Goal: Navigation & Orientation: Locate item on page

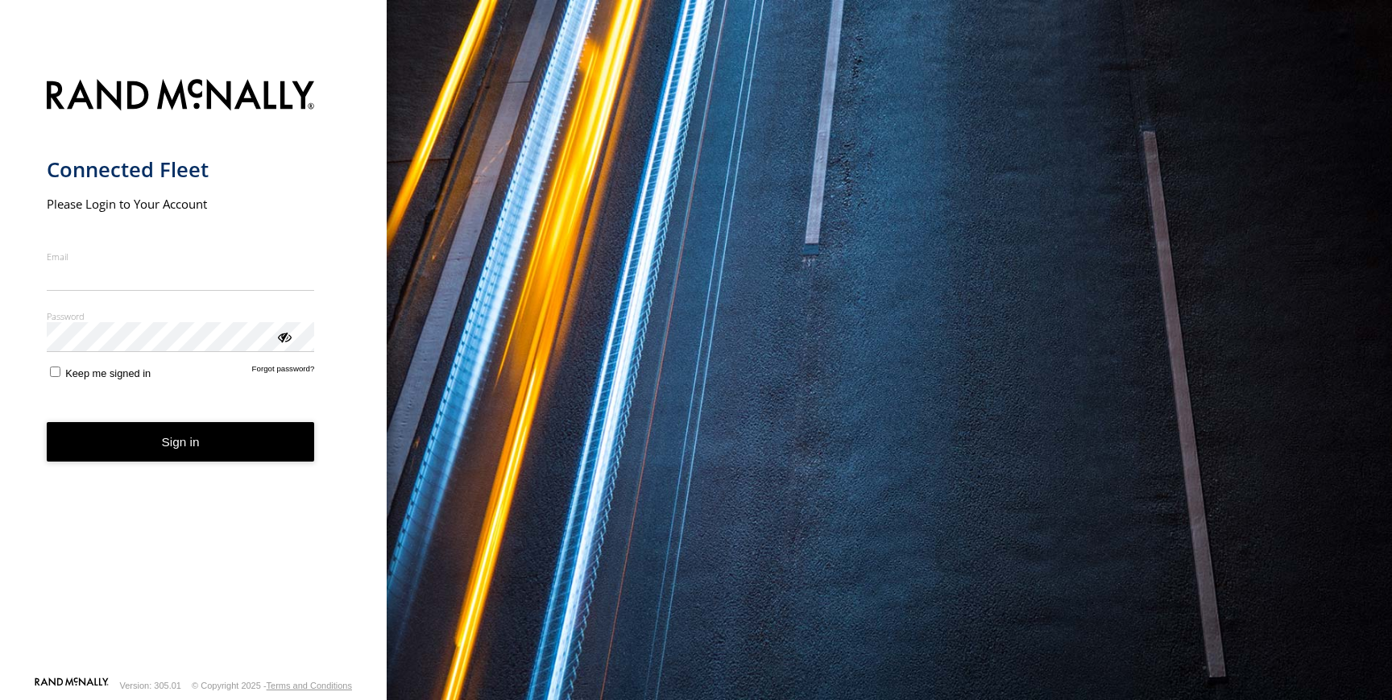
click at [153, 269] on input "Email" at bounding box center [181, 277] width 268 height 29
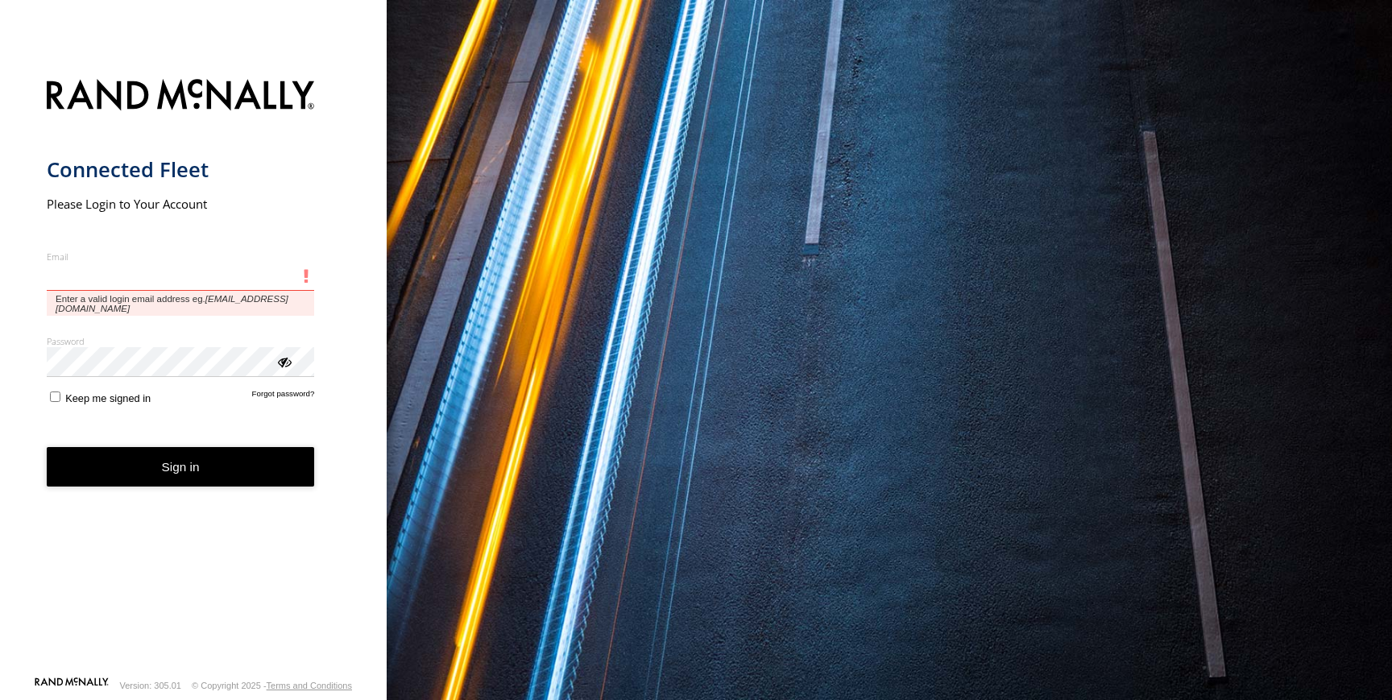
type input "**********"
click at [47, 447] on button "Sign in" at bounding box center [181, 466] width 268 height 39
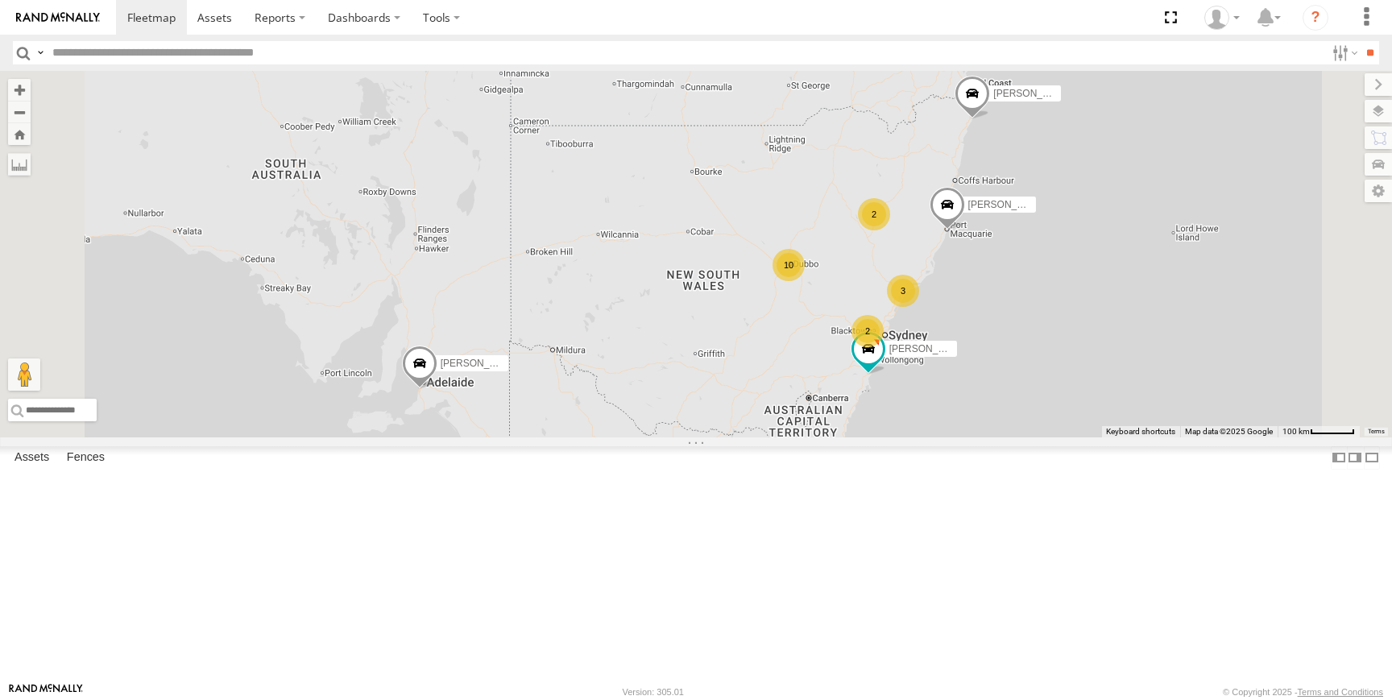
click at [919, 307] on div "3" at bounding box center [903, 291] width 32 height 32
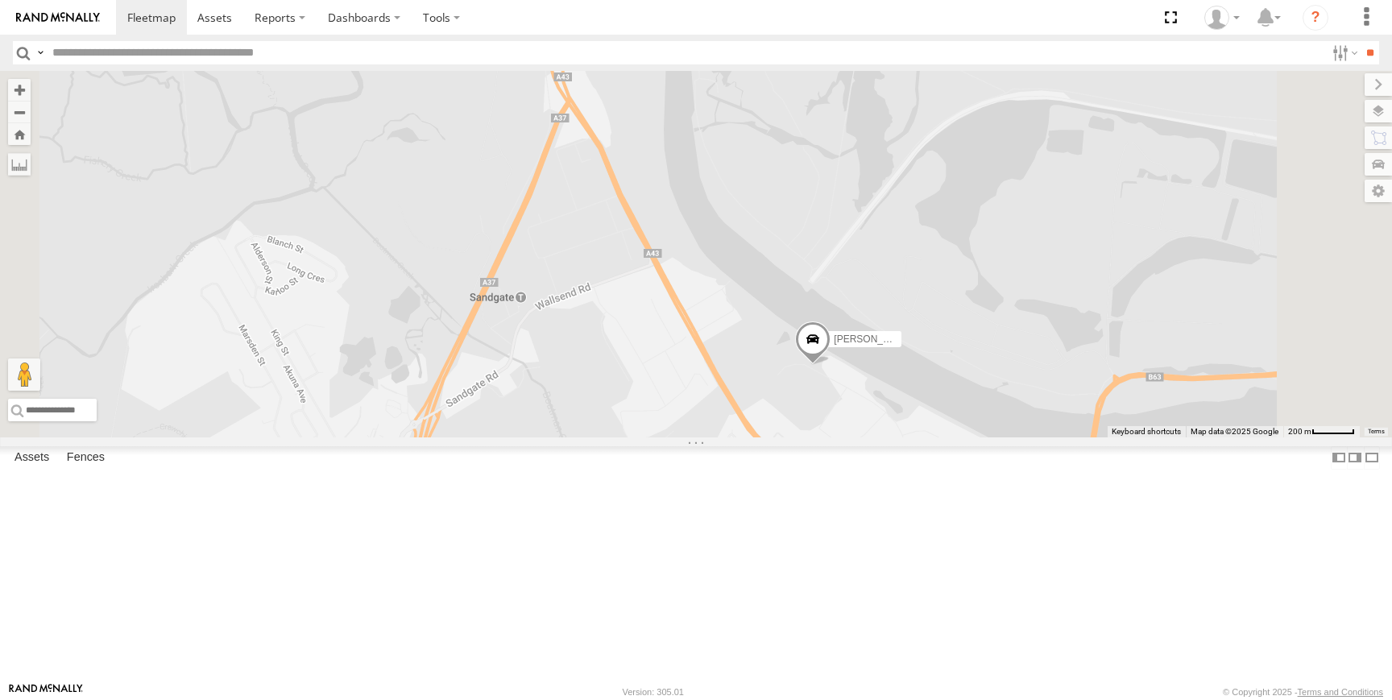
click at [830, 364] on span at bounding box center [812, 342] width 35 height 43
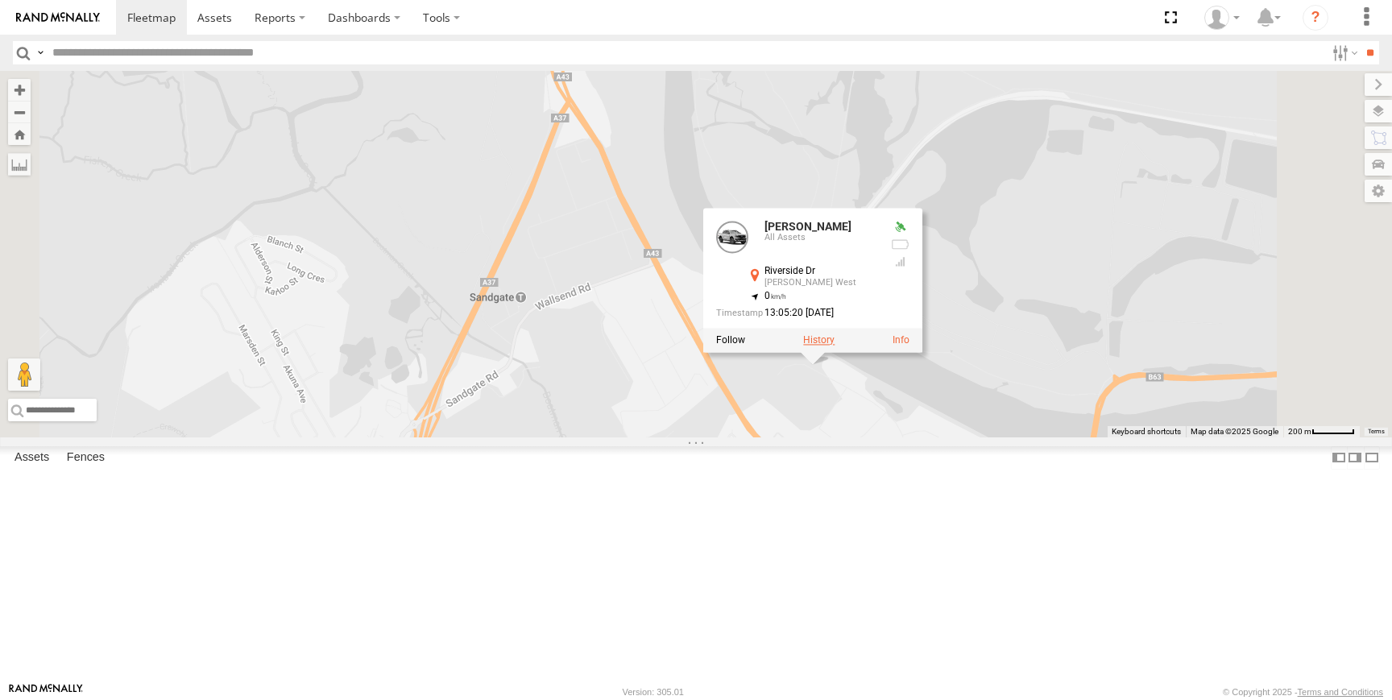
click at [834, 346] on label at bounding box center [818, 339] width 31 height 11
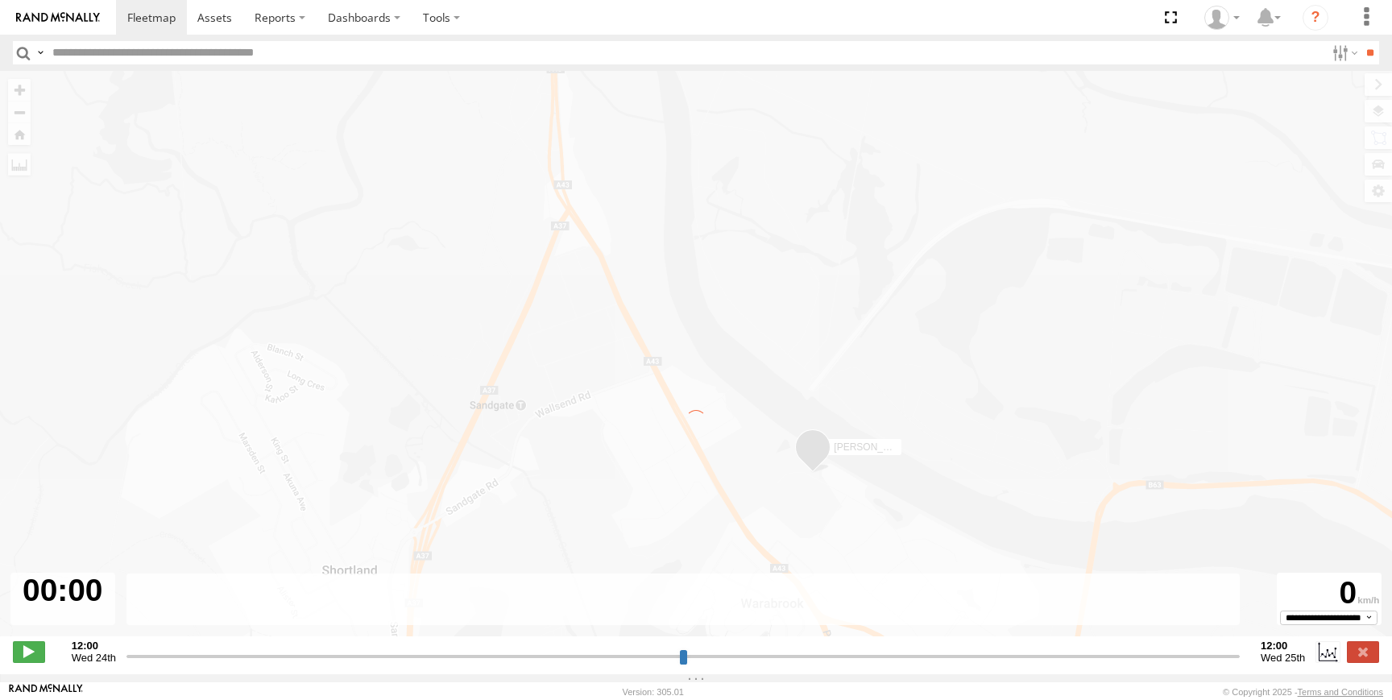
type input "**********"
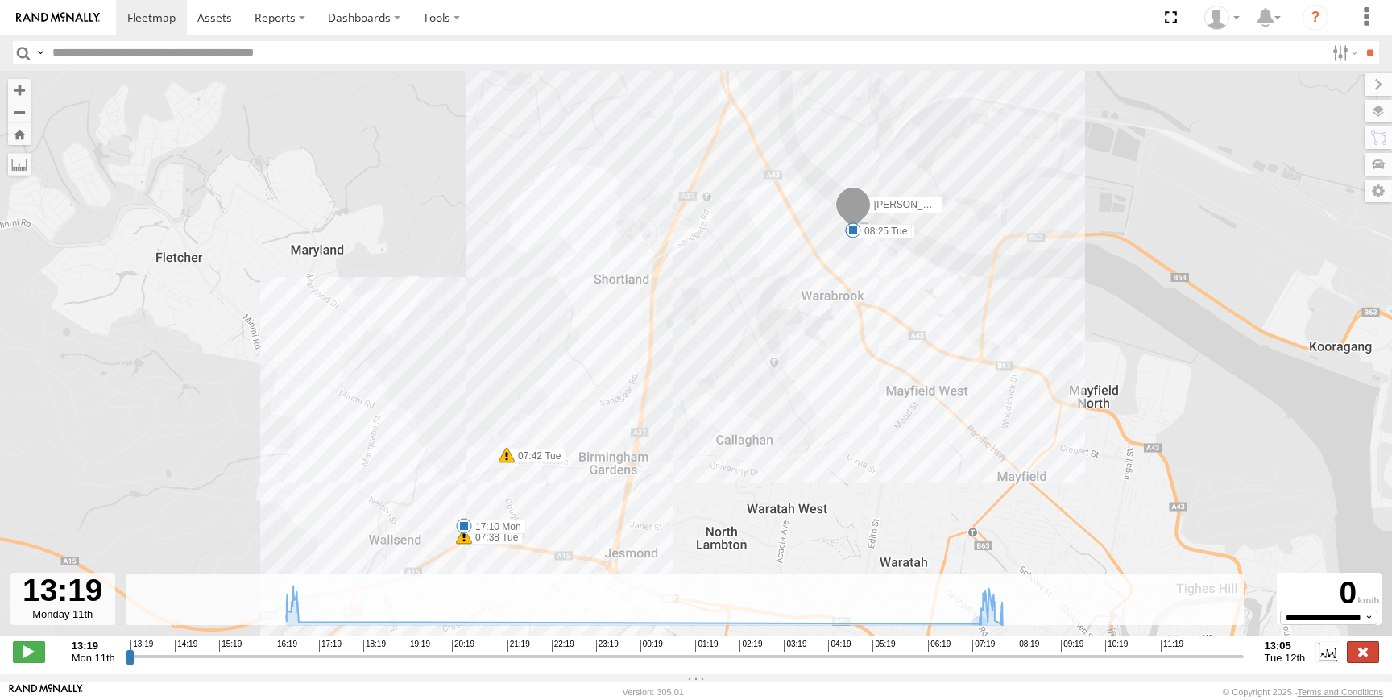
click at [1359, 660] on label at bounding box center [1363, 651] width 32 height 21
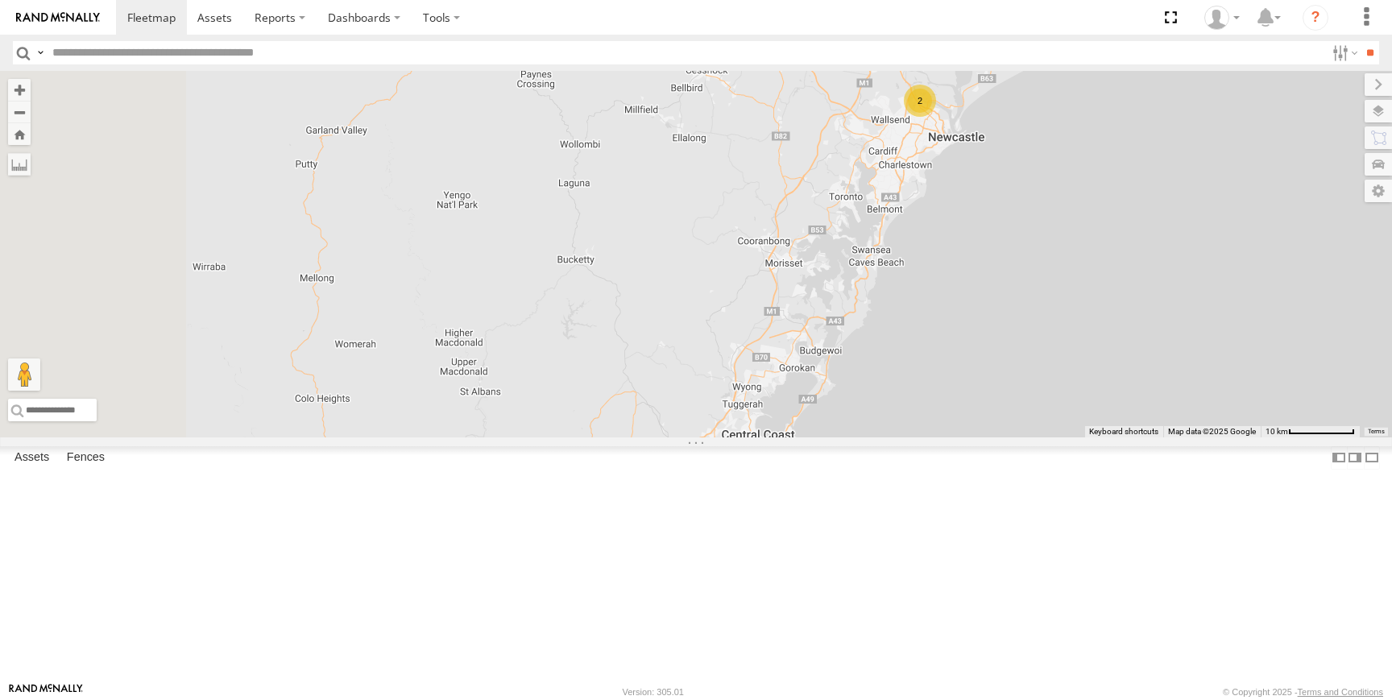
drag, startPoint x: 606, startPoint y: 158, endPoint x: 1050, endPoint y: 259, distance: 455.1
click at [1049, 257] on div "2 [PERSON_NAME]" at bounding box center [696, 254] width 1392 height 366
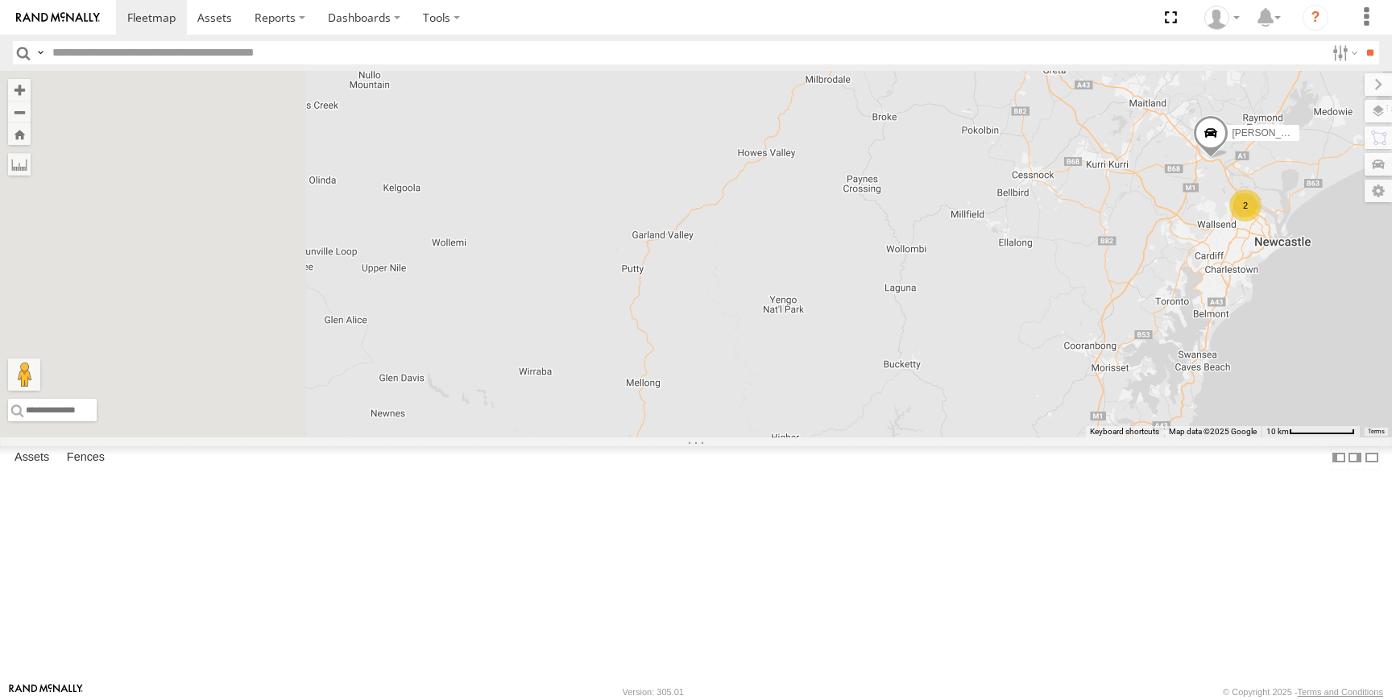
drag, startPoint x: 764, startPoint y: 201, endPoint x: 1123, endPoint y: 333, distance: 382.5
click at [1123, 332] on div "2 [PERSON_NAME]" at bounding box center [696, 254] width 1392 height 366
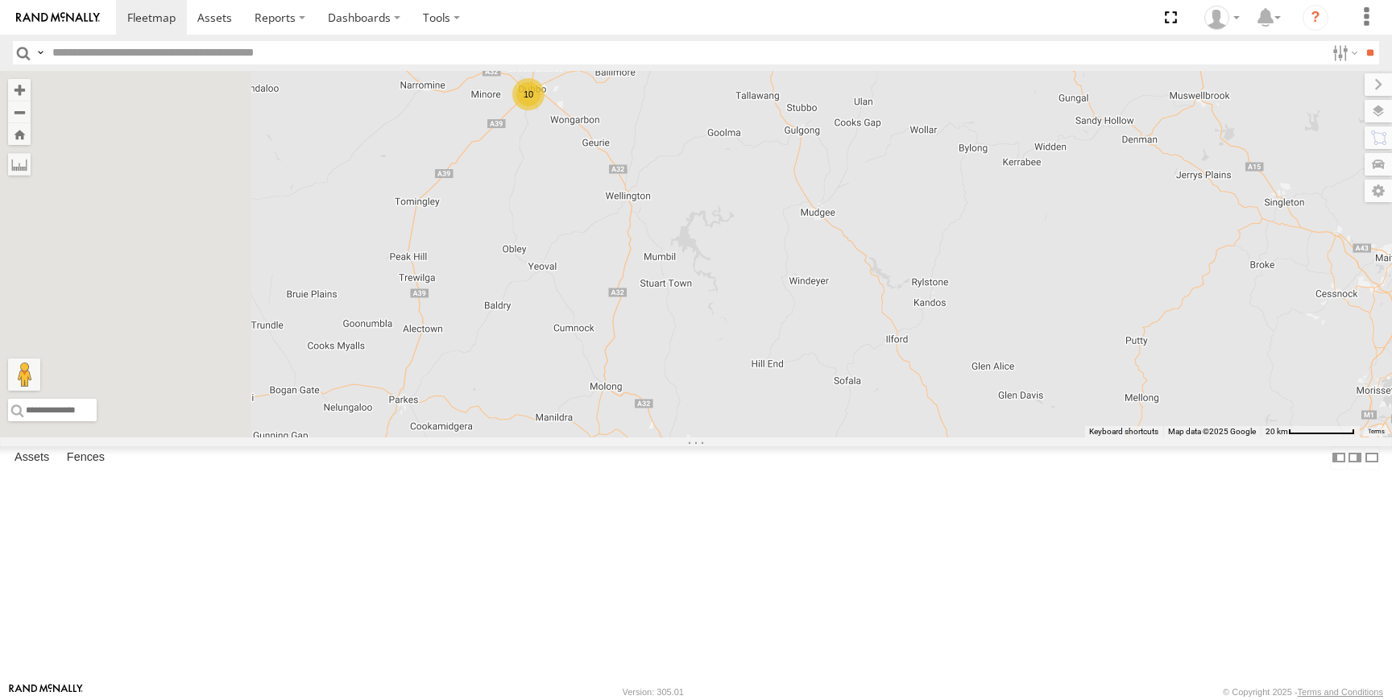
drag, startPoint x: 854, startPoint y: 300, endPoint x: 1182, endPoint y: 377, distance: 337.6
click at [1182, 377] on div "10 3 [PERSON_NAME]" at bounding box center [696, 254] width 1392 height 366
click at [553, 116] on div "10" at bounding box center [536, 100] width 32 height 32
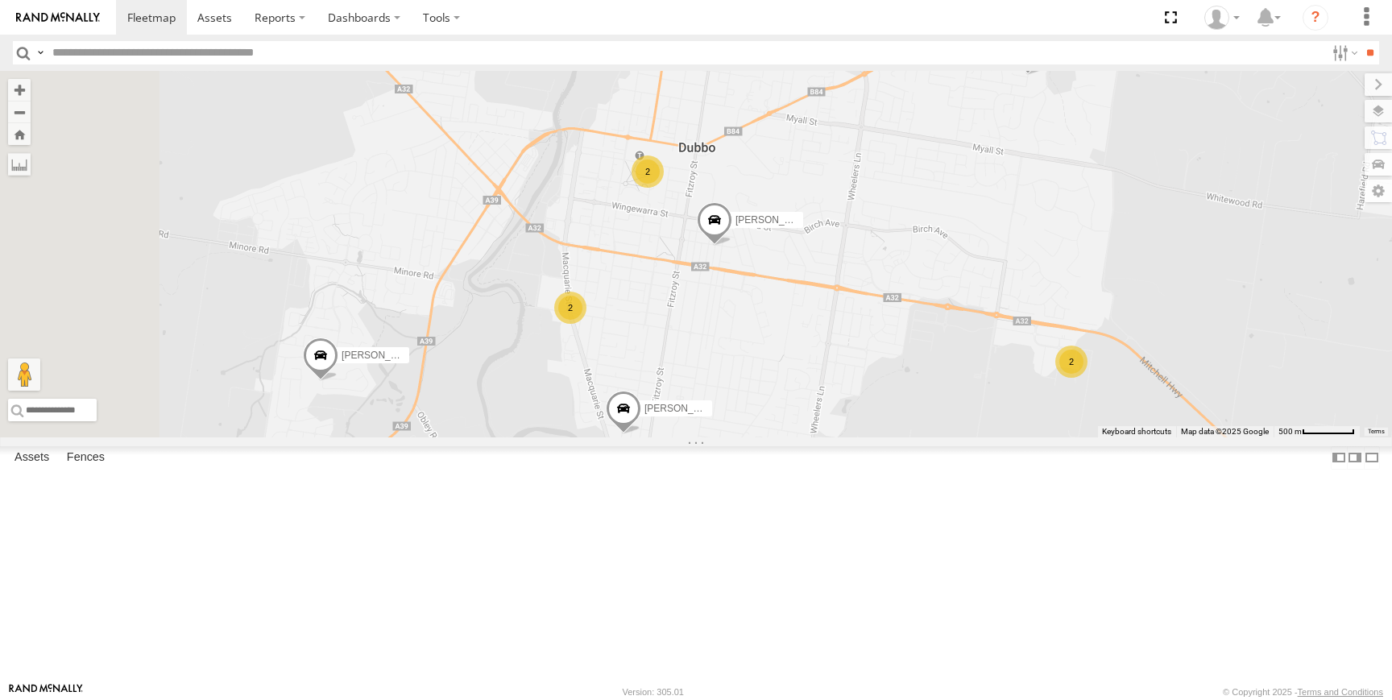
click at [1087, 378] on div "2" at bounding box center [1071, 362] width 32 height 32
